Goal: Find specific page/section: Find specific page/section

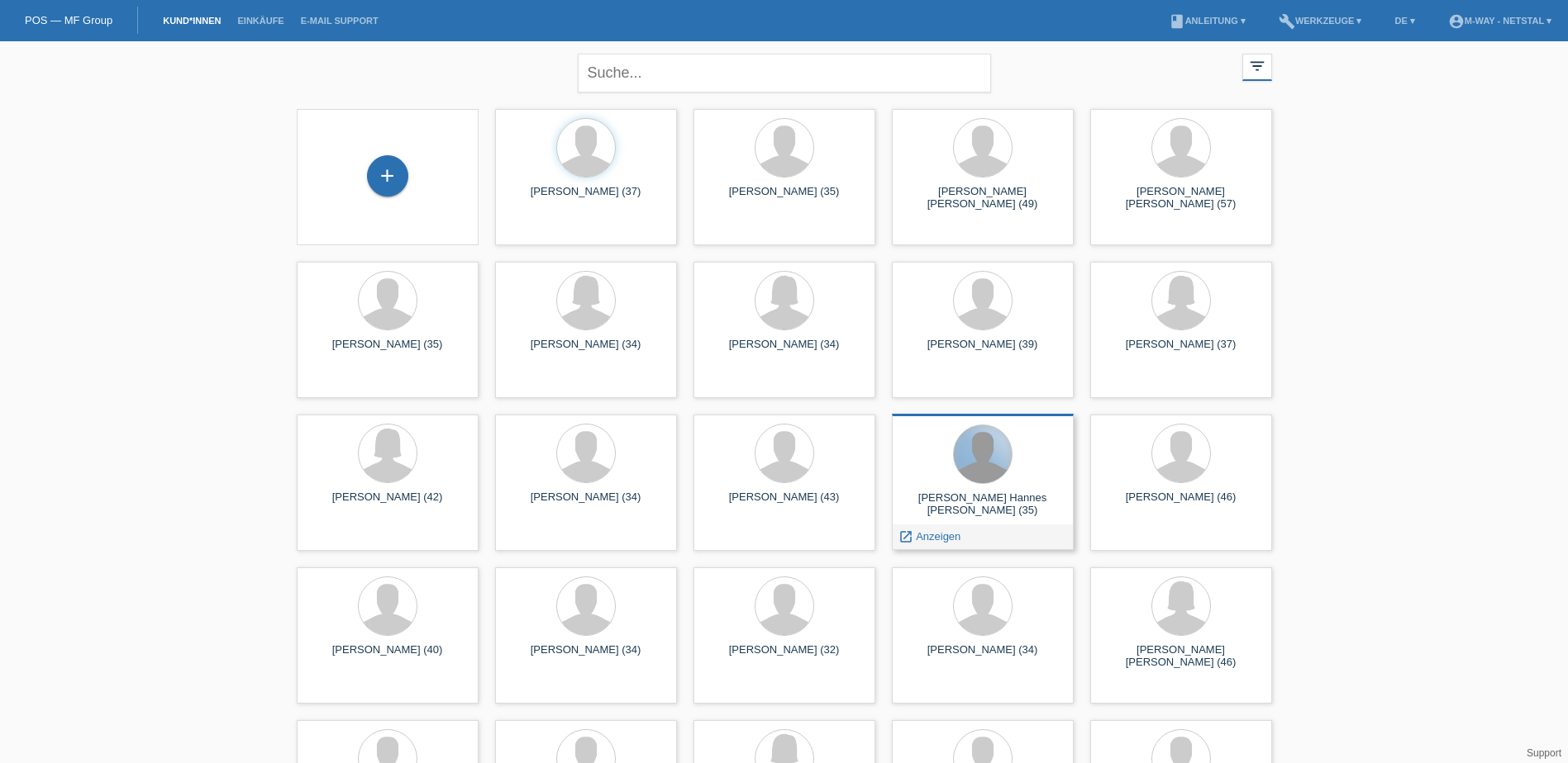
click at [1002, 457] on div at bounding box center [983, 454] width 58 height 58
click at [935, 536] on span "Anzeigen" at bounding box center [938, 537] width 45 height 13
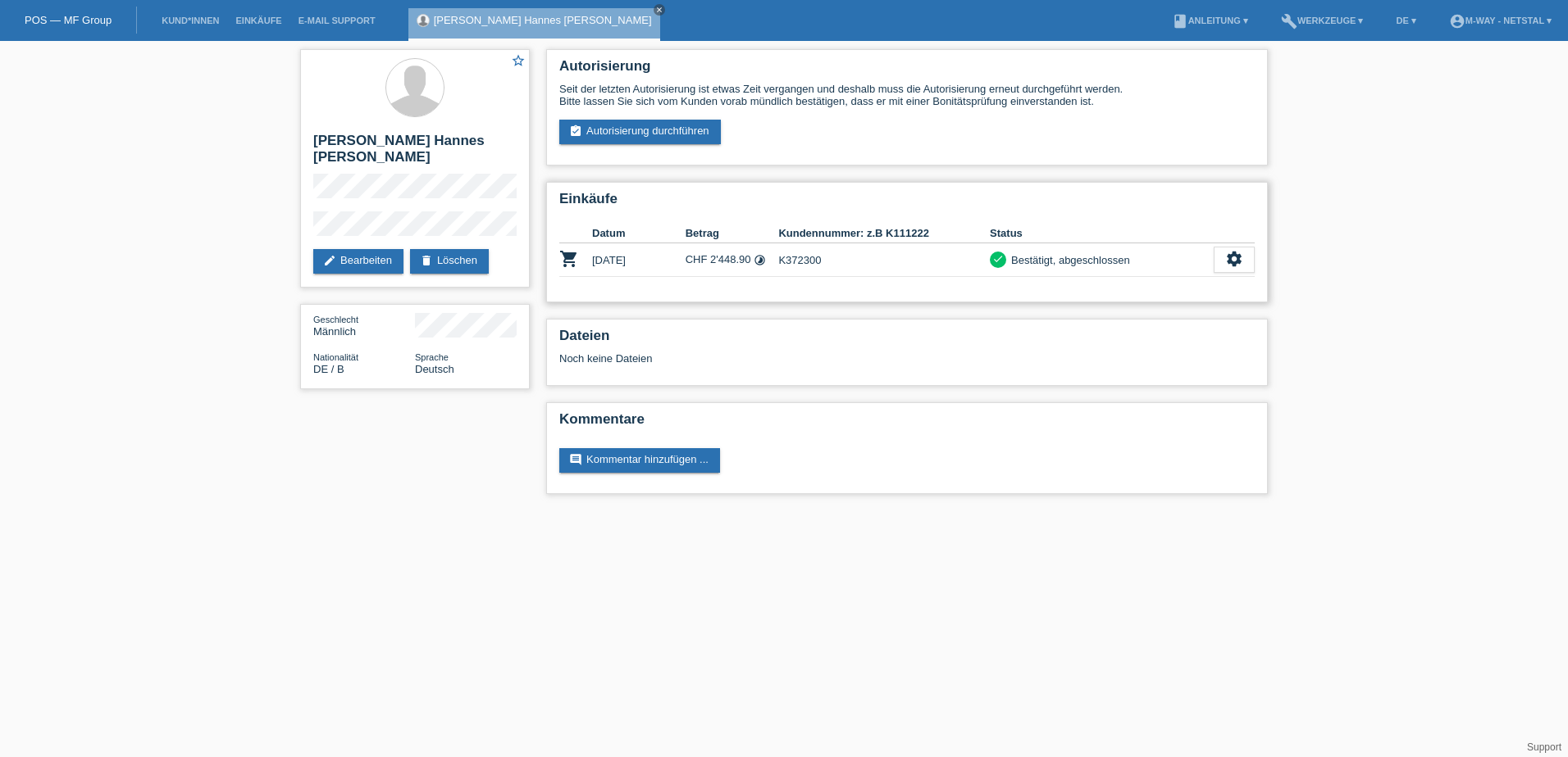
drag, startPoint x: 592, startPoint y: 262, endPoint x: 1147, endPoint y: 265, distance: 555.0
click at [1147, 265] on tr "shopping_cart 02.09.2025 CHF 2'448.90 timelapse K372300 check settings" at bounding box center [907, 260] width 695 height 34
copy tr "02.09.2025 CHF 2'448.90 timelapse K372300 check Bestätigt, abgeschlossen"
click at [140, 484] on div "star_border Tilman Paul Hannes Laurids Obenhuber edit Bearbeiten delete Löschen…" at bounding box center [784, 276] width 1568 height 469
click at [183, 17] on link "Kund*innen" at bounding box center [190, 21] width 74 height 10
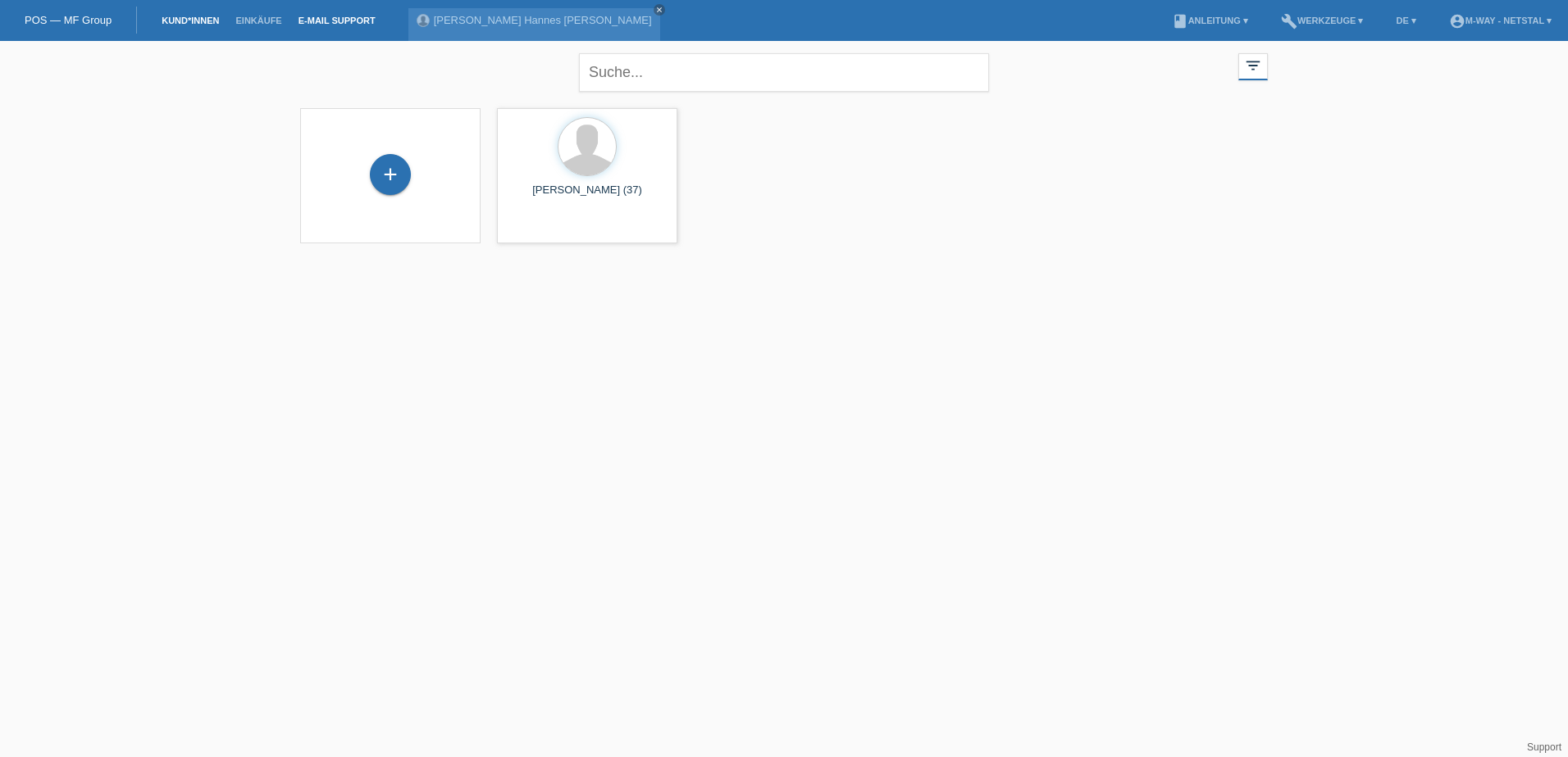
click at [341, 19] on link "E-Mail Support" at bounding box center [337, 21] width 93 height 10
